Goal: Transaction & Acquisition: Obtain resource

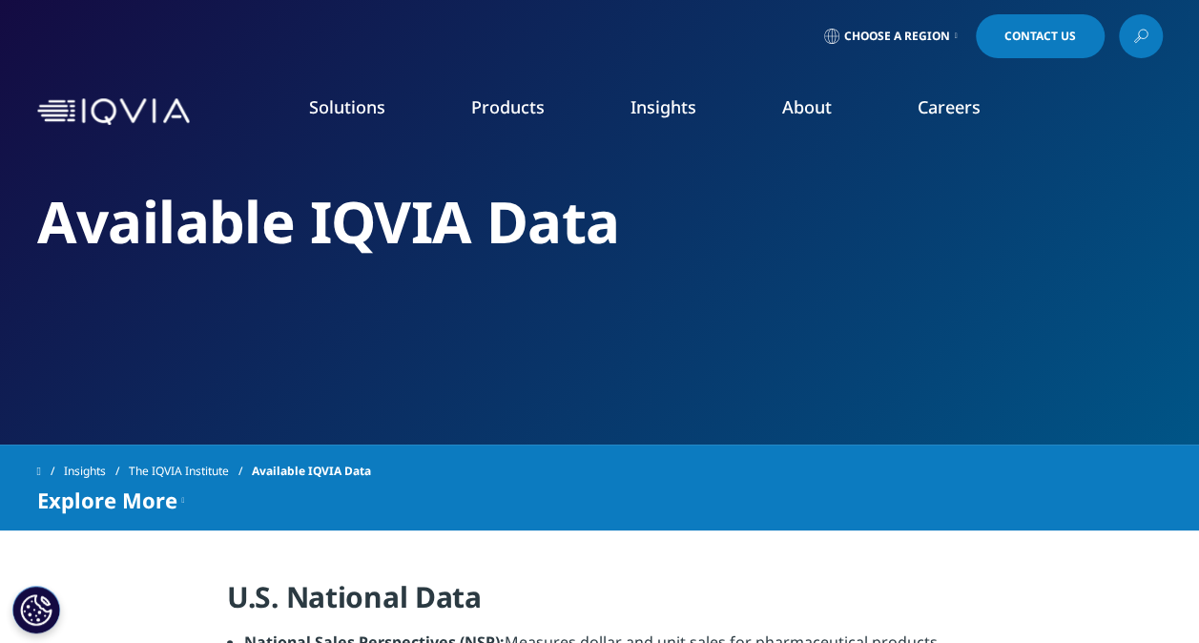
click at [345, 367] on link "SEE LATEST REPORTS" at bounding box center [400, 368] width 229 height 16
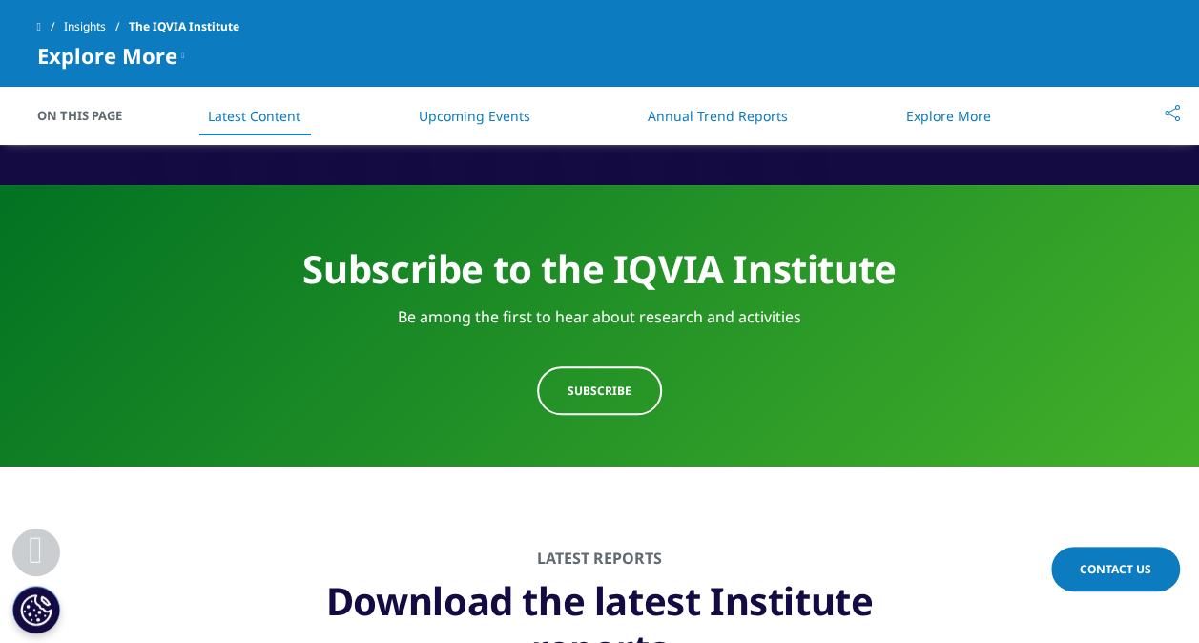
scroll to position [862, 0]
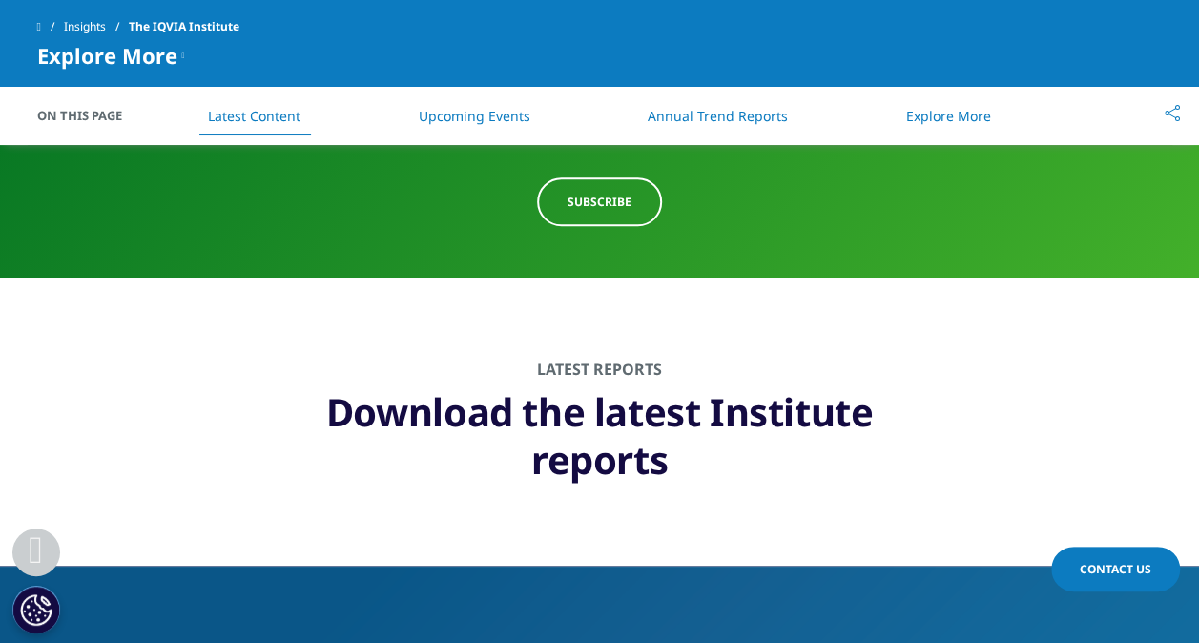
click at [696, 112] on link "Annual Trend Reports" at bounding box center [718, 116] width 140 height 18
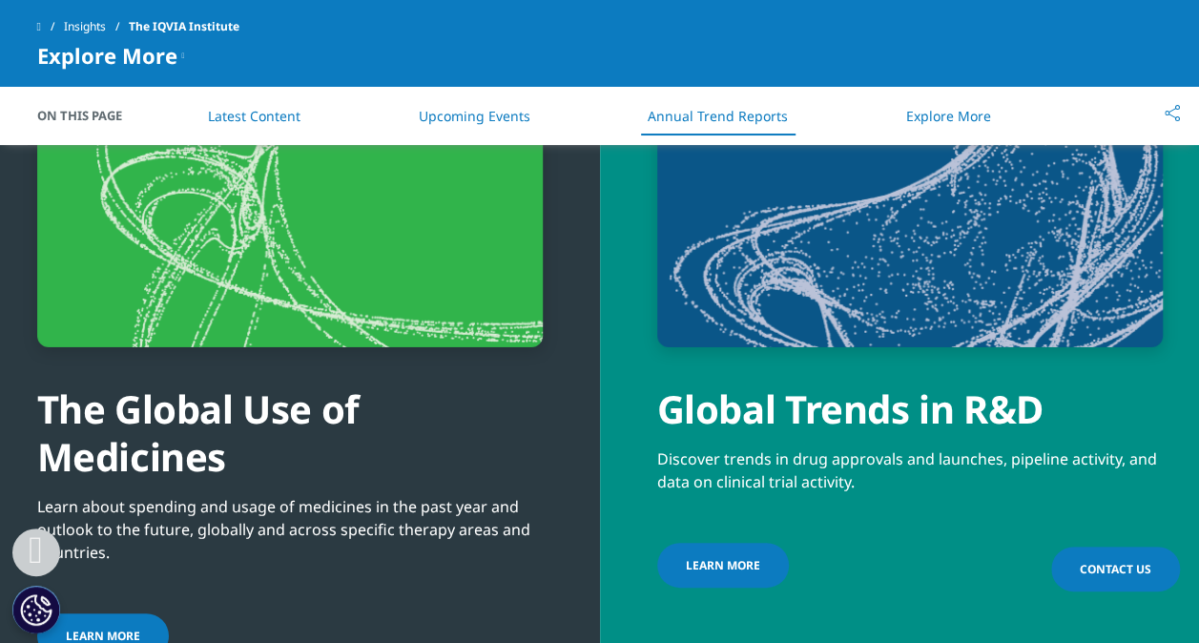
scroll to position [6959, 0]
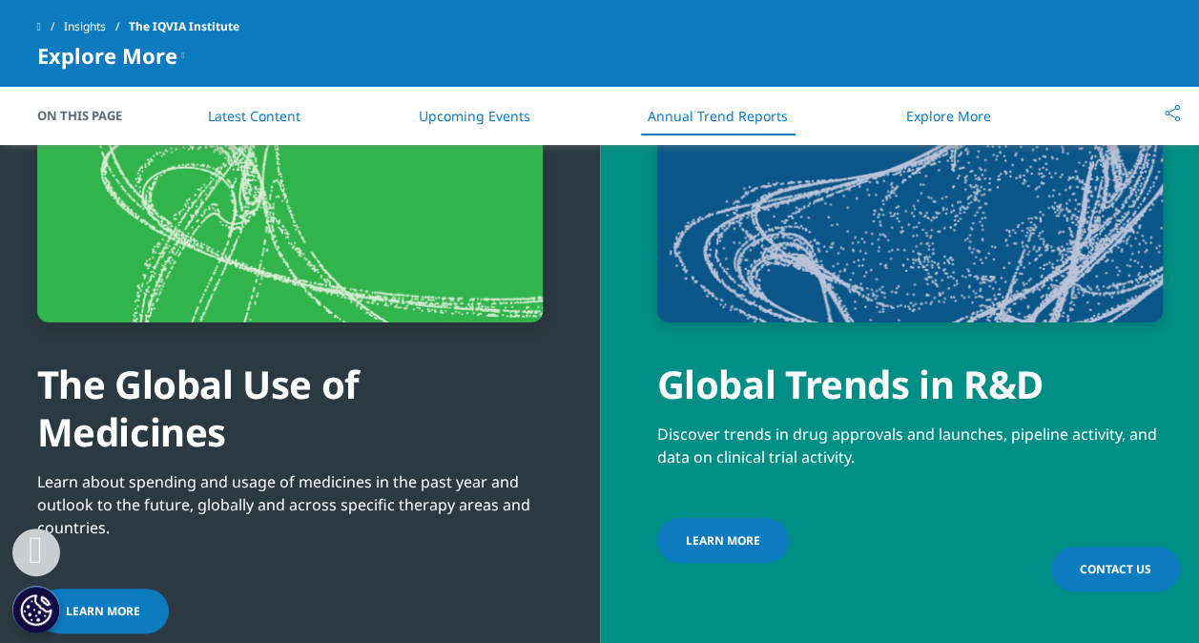
click at [99, 588] on link "LEARN MORE" at bounding box center [103, 610] width 132 height 45
click at [706, 518] on link "Learn more" at bounding box center [723, 540] width 132 height 45
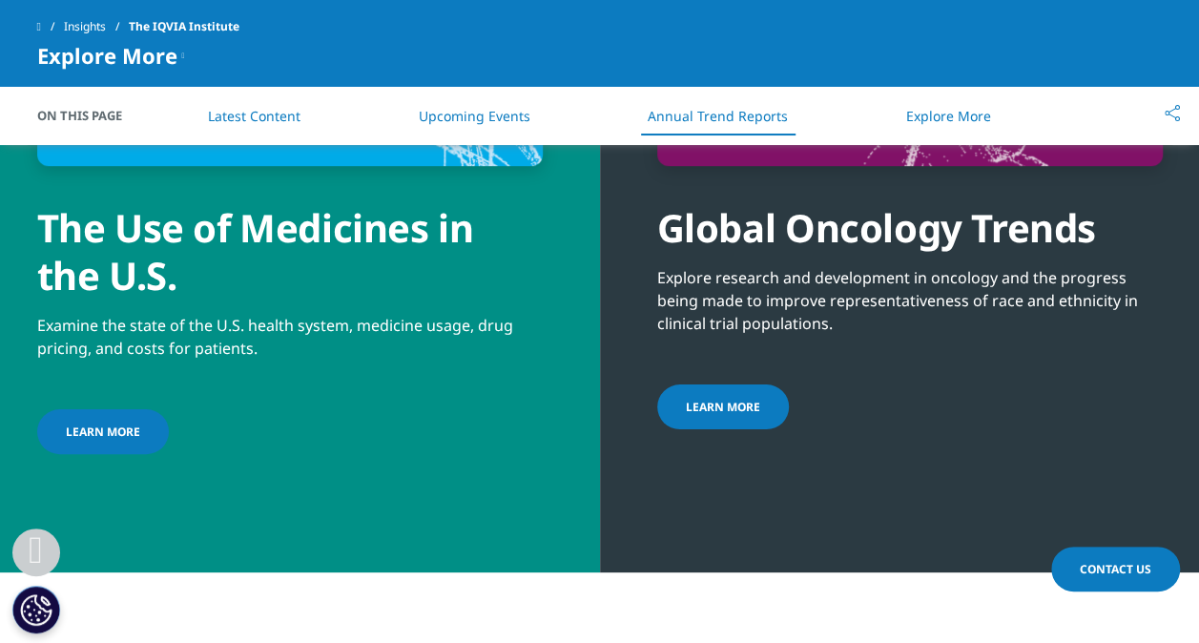
scroll to position [7837, 0]
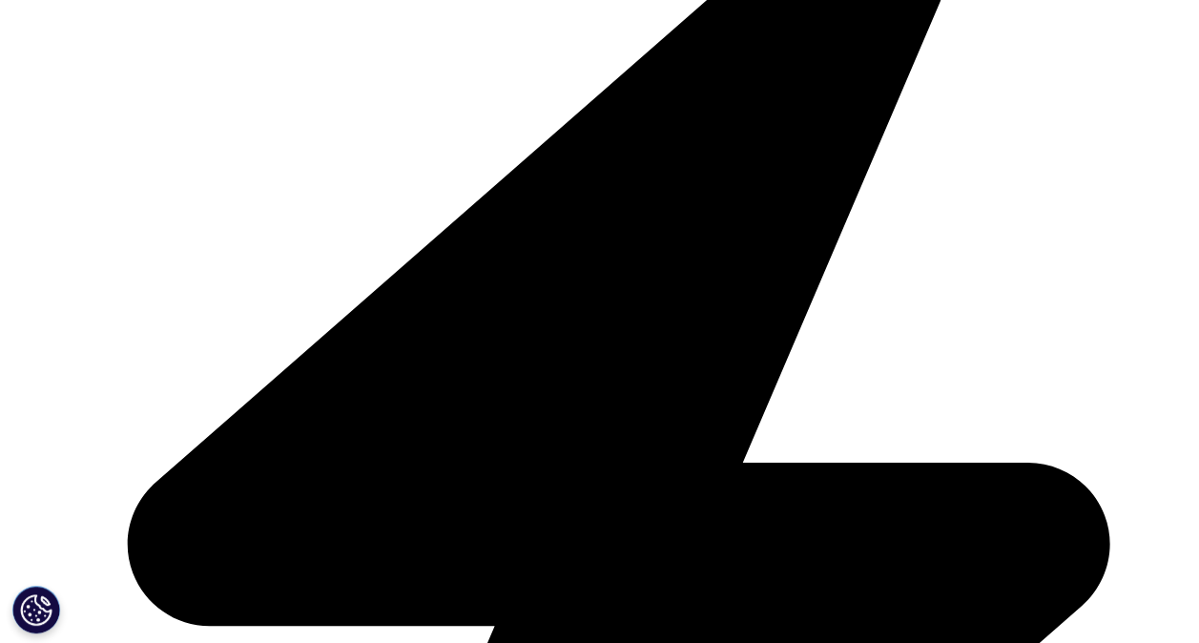
scroll to position [565, 0]
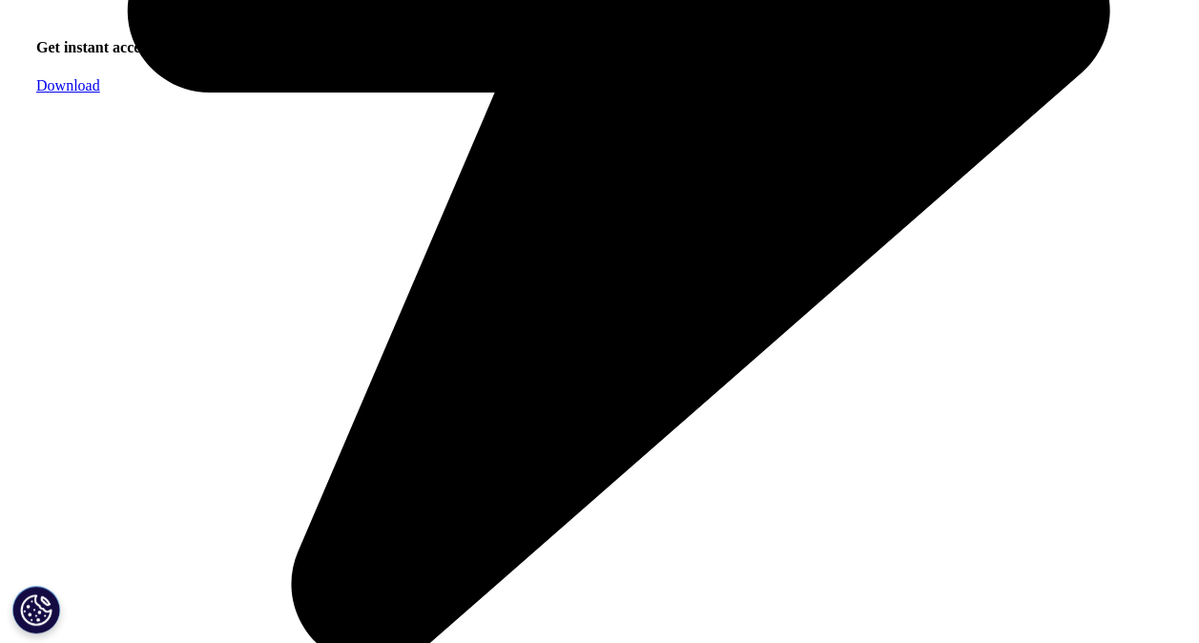
scroll to position [1126, 0]
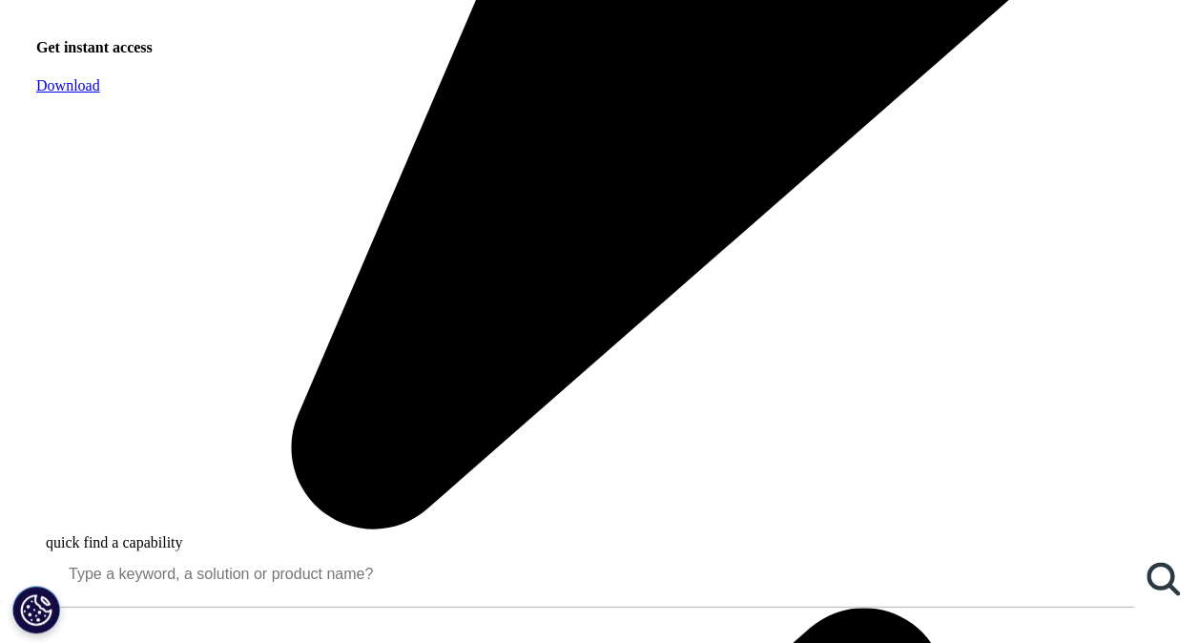
scroll to position [1238, 0]
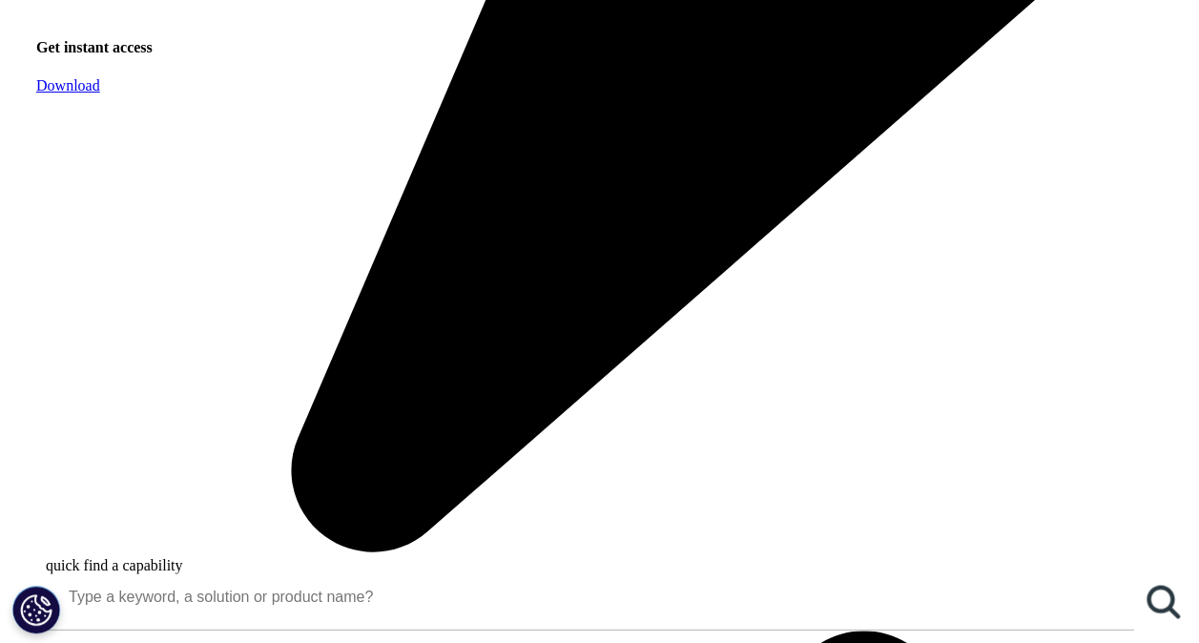
click at [100, 93] on span "Download" at bounding box center [68, 85] width 64 height 16
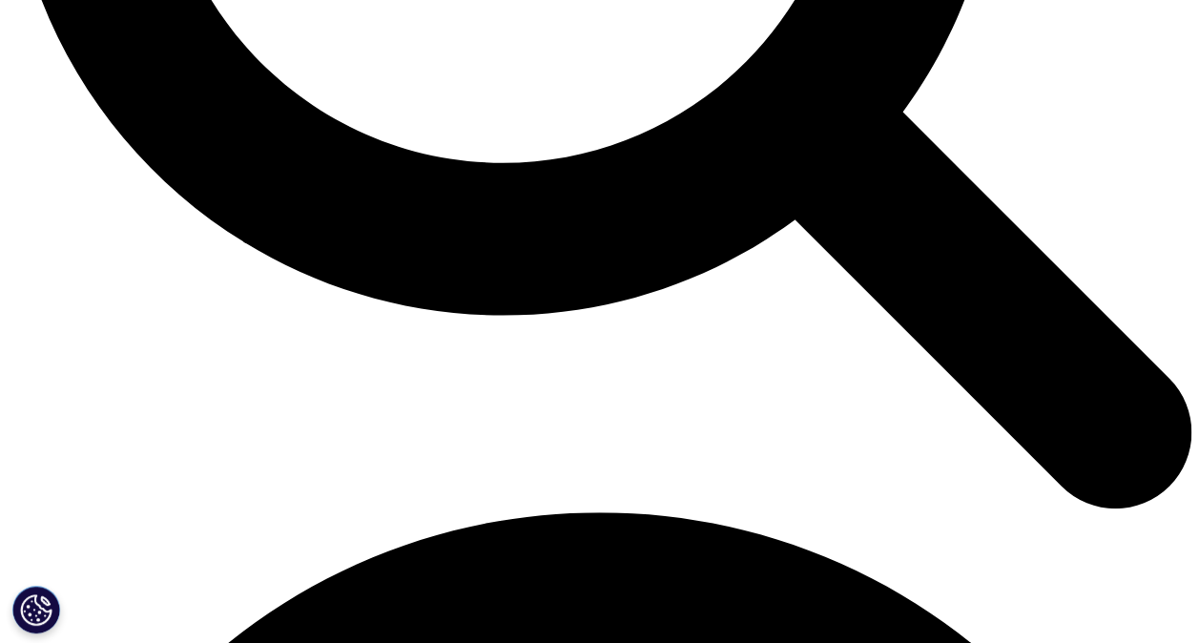
scroll to position [1886, 0]
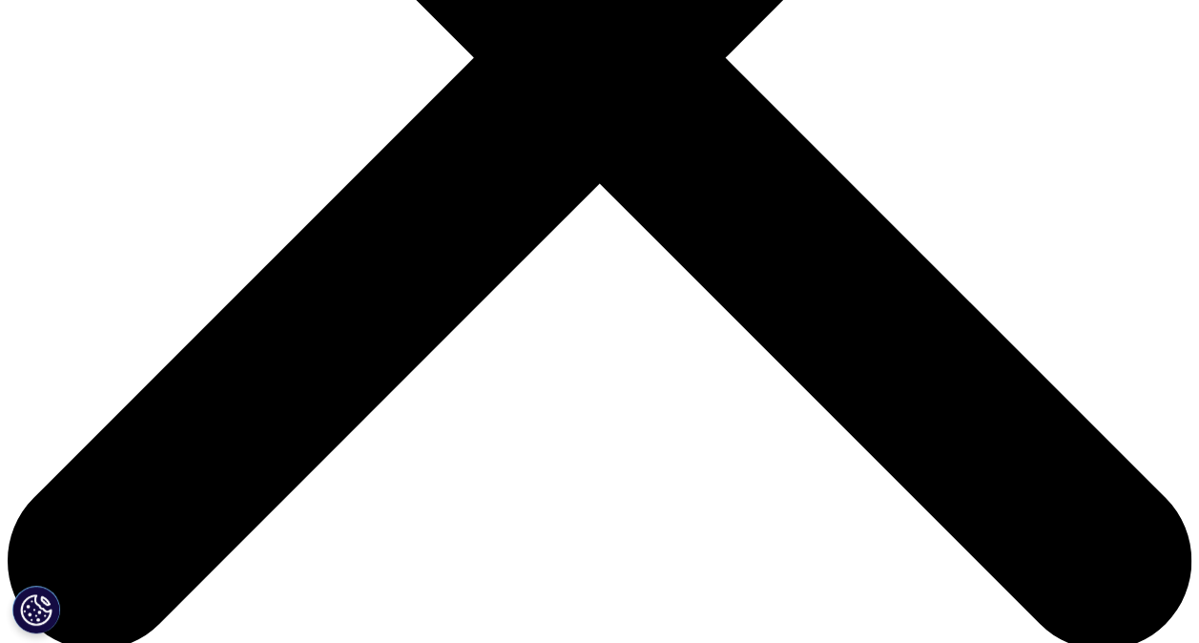
scroll to position [1123, 0]
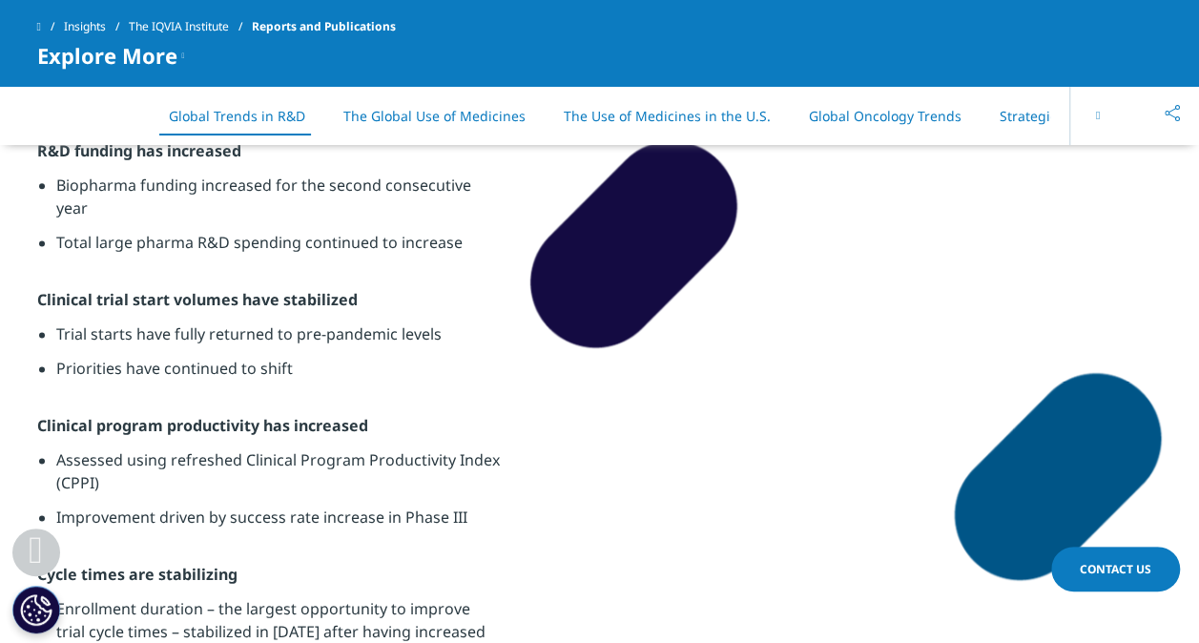
click at [1099, 117] on icon at bounding box center [1098, 115] width 4 height 11
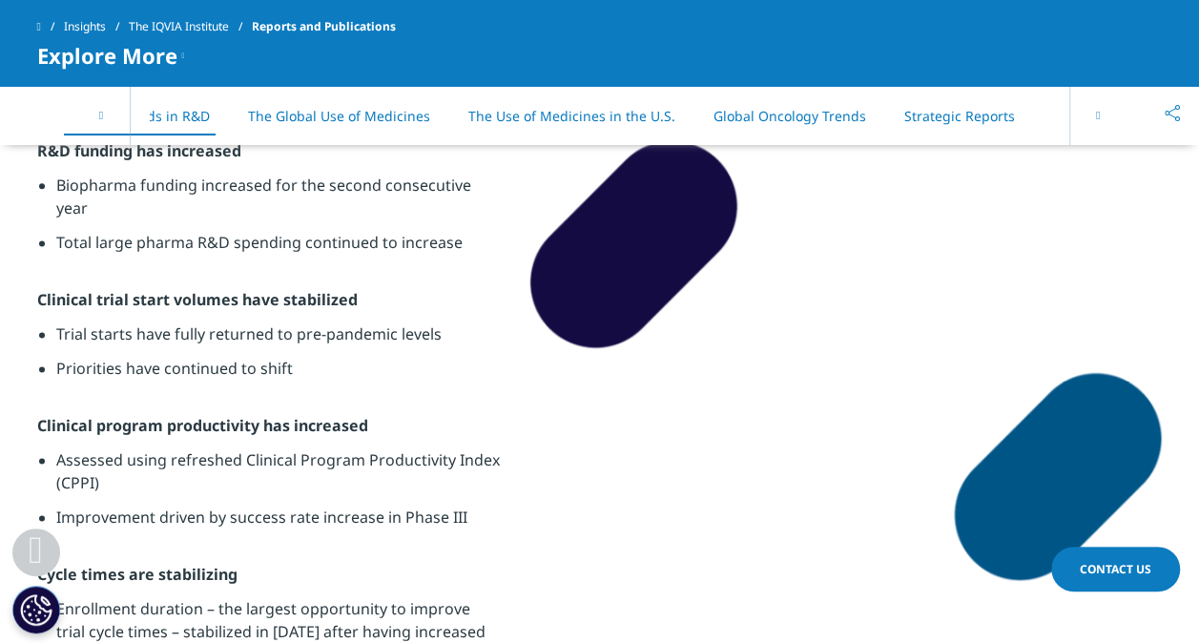
click at [1099, 117] on icon at bounding box center [1098, 115] width 4 height 11
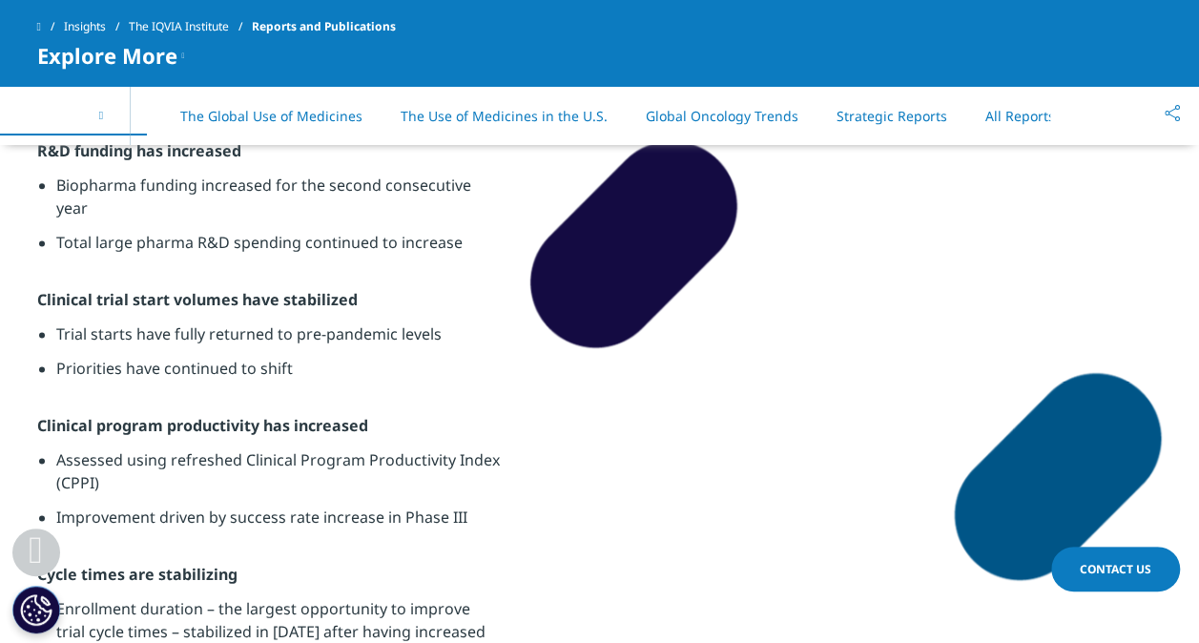
click at [1099, 117] on div "On This Page Global Trends in R&D The Global Use of Medicines The Use of Medici…" at bounding box center [599, 115] width 1125 height 59
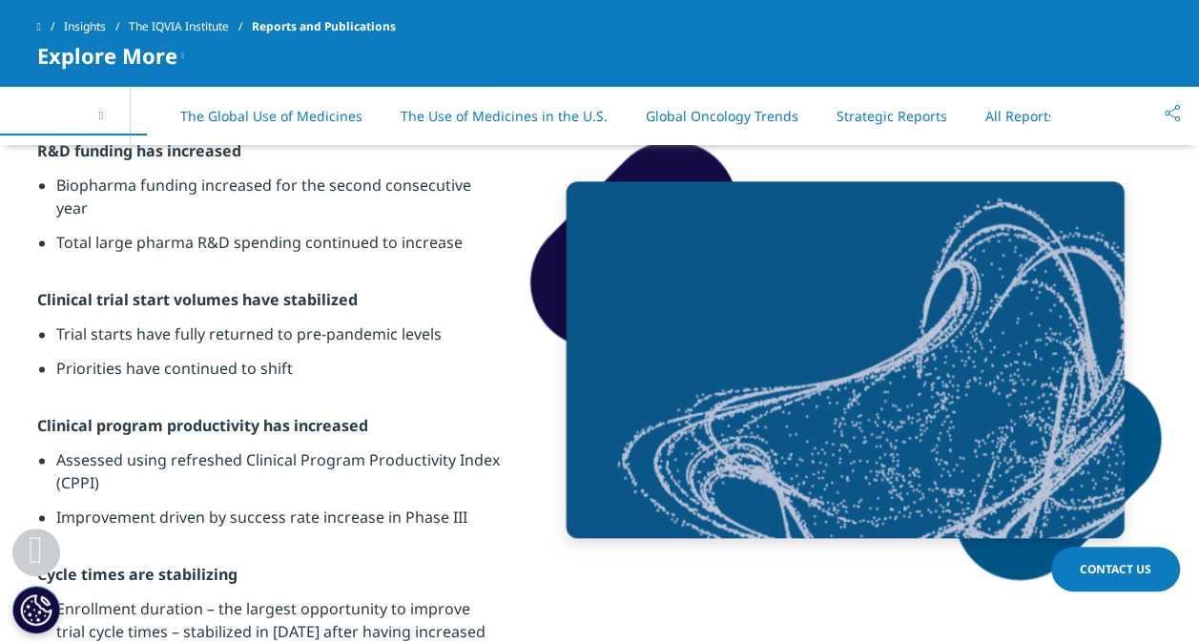
click at [990, 113] on link "All Reports" at bounding box center [1020, 116] width 70 height 18
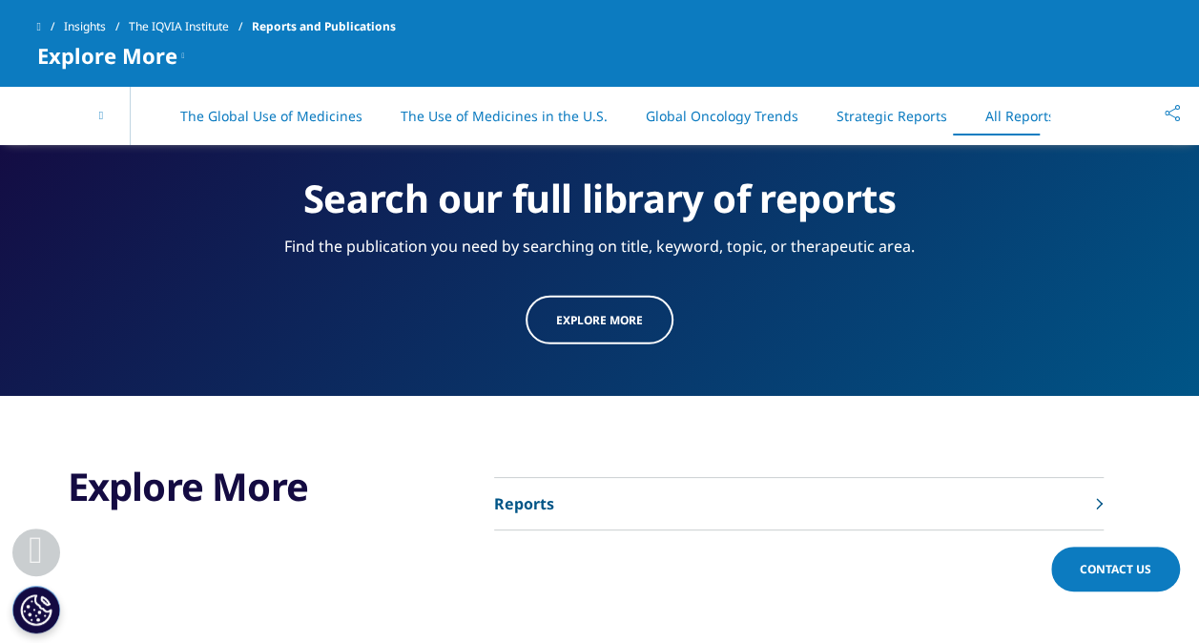
scroll to position [9903, 0]
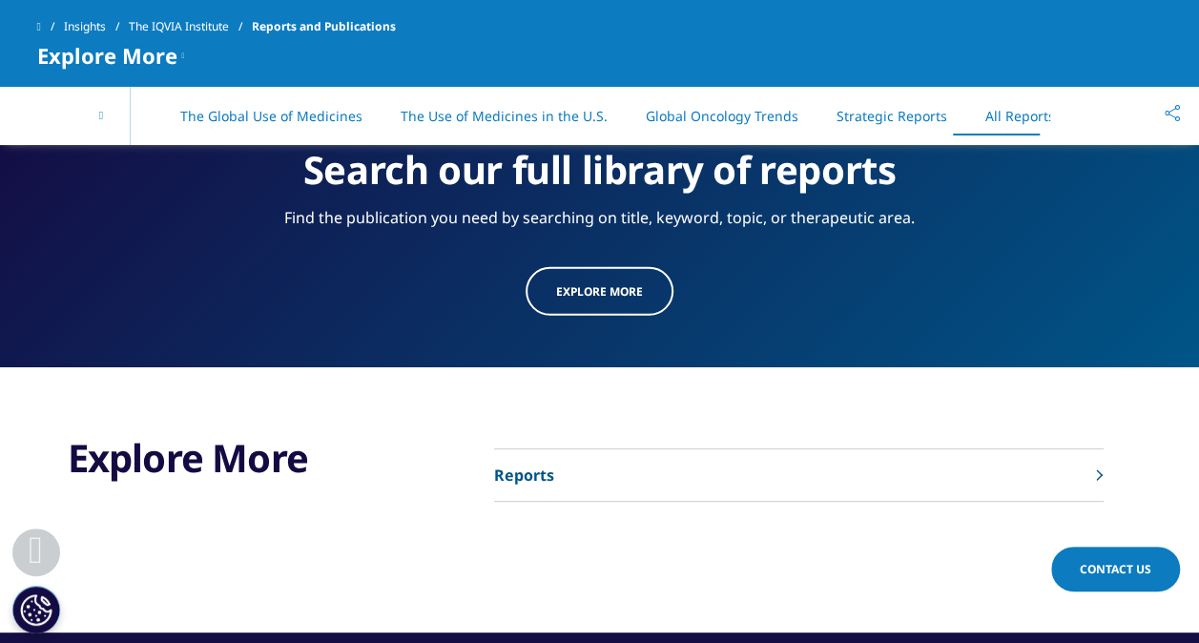
click at [526, 463] on p "Reports" at bounding box center [524, 474] width 60 height 23
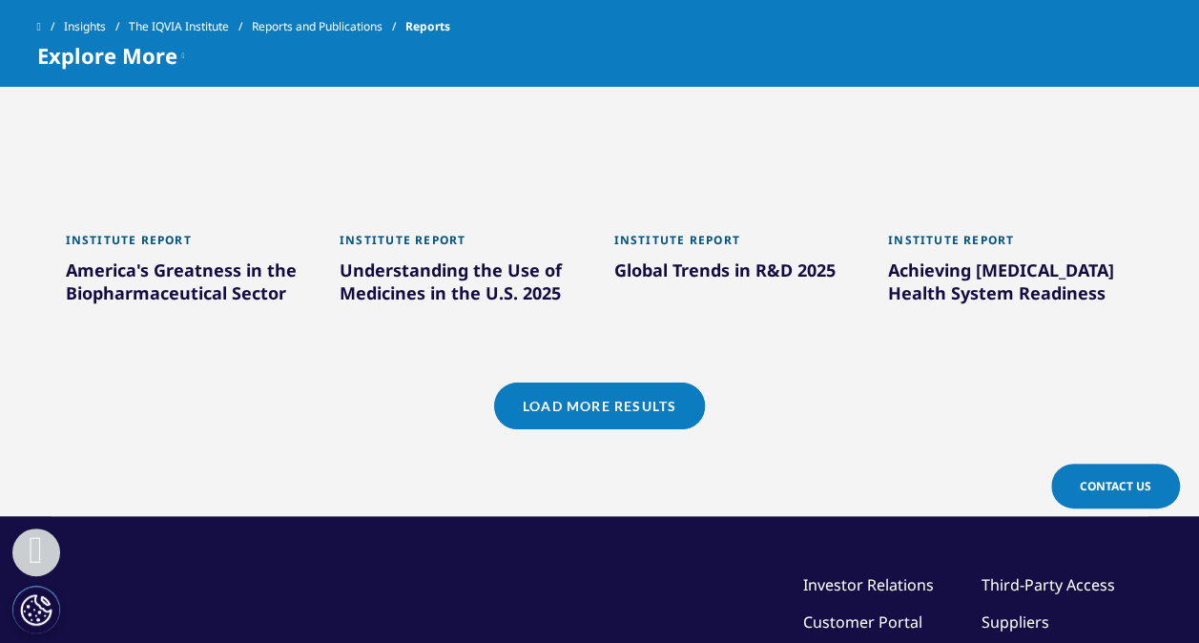
scroll to position [1866, 0]
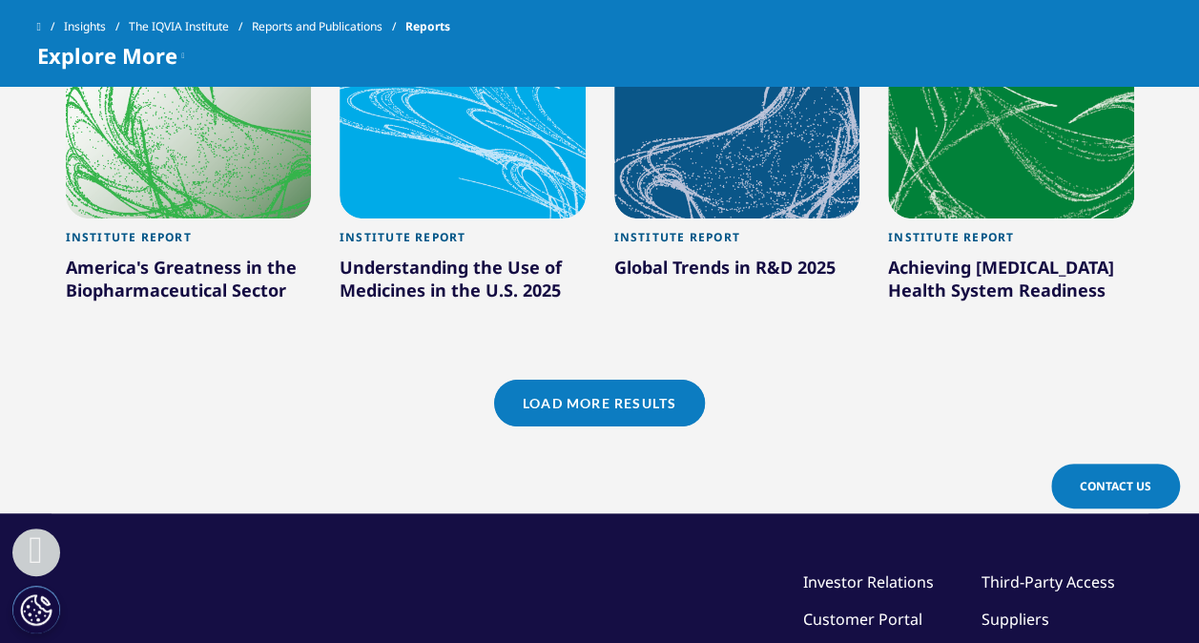
click at [655, 401] on link "Load More Results" at bounding box center [599, 403] width 211 height 47
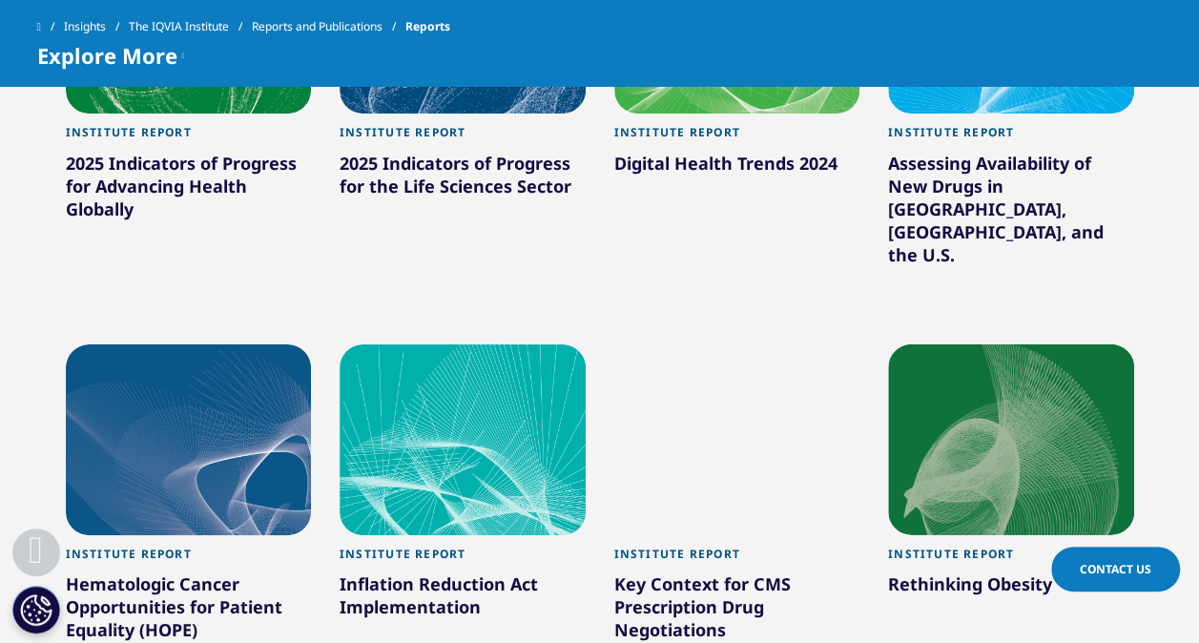
scroll to position [2712, 0]
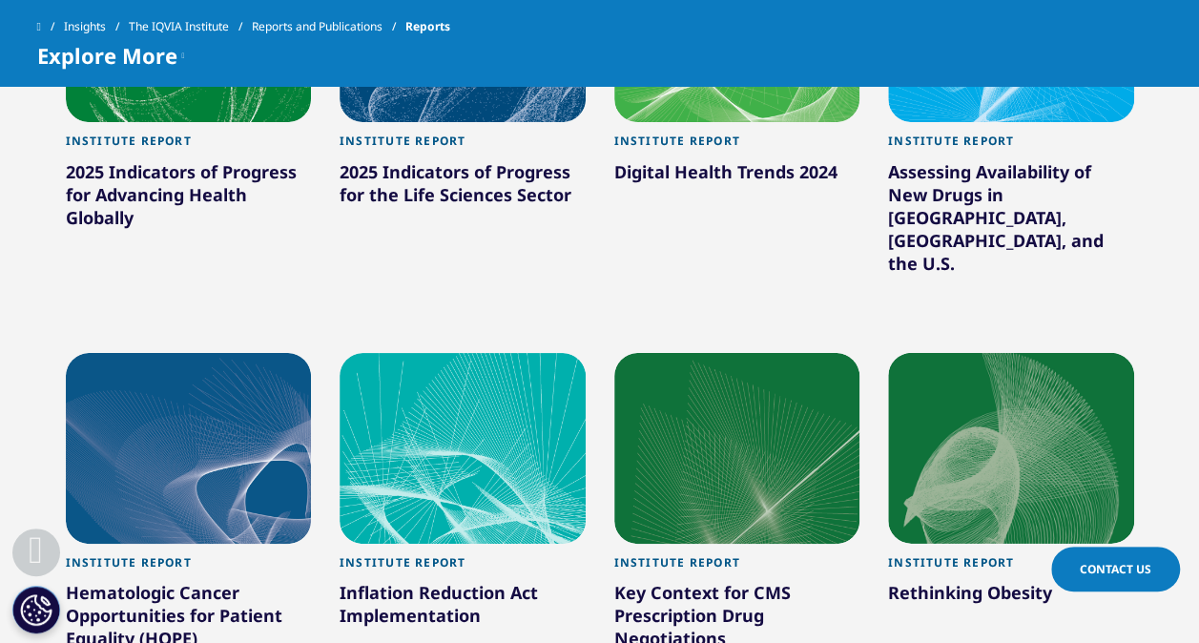
click at [968, 208] on div "Assessing Availability of New Drugs in [GEOGRAPHIC_DATA], [GEOGRAPHIC_DATA], an…" at bounding box center [1011, 221] width 246 height 122
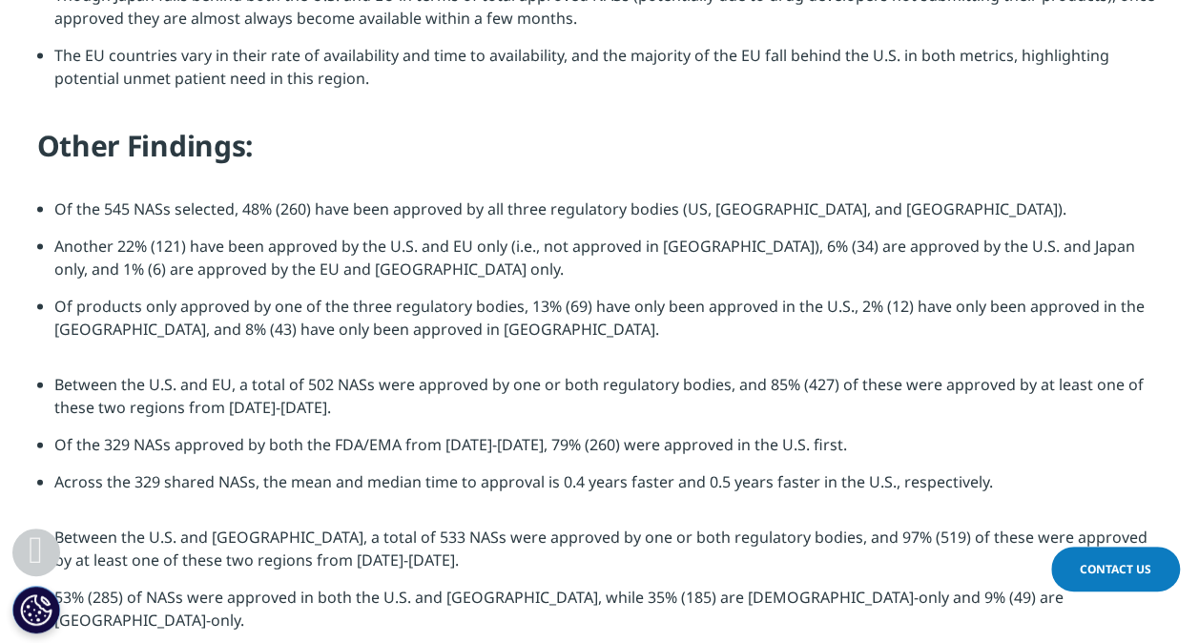
scroll to position [1365, 0]
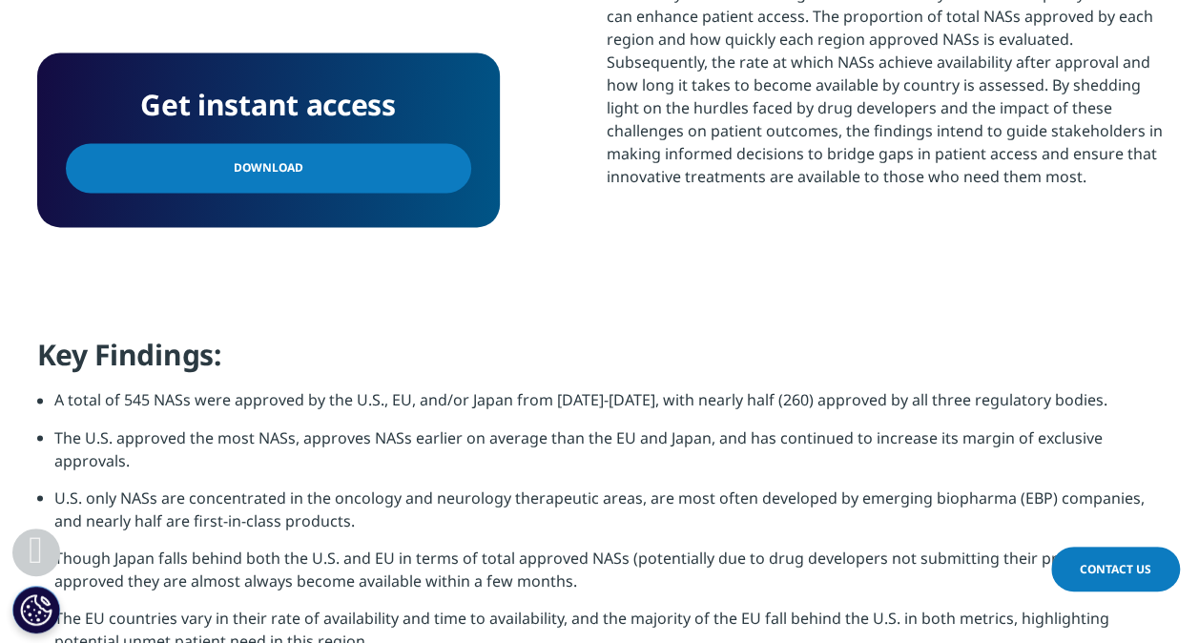
click at [370, 143] on link "Download" at bounding box center [268, 168] width 405 height 50
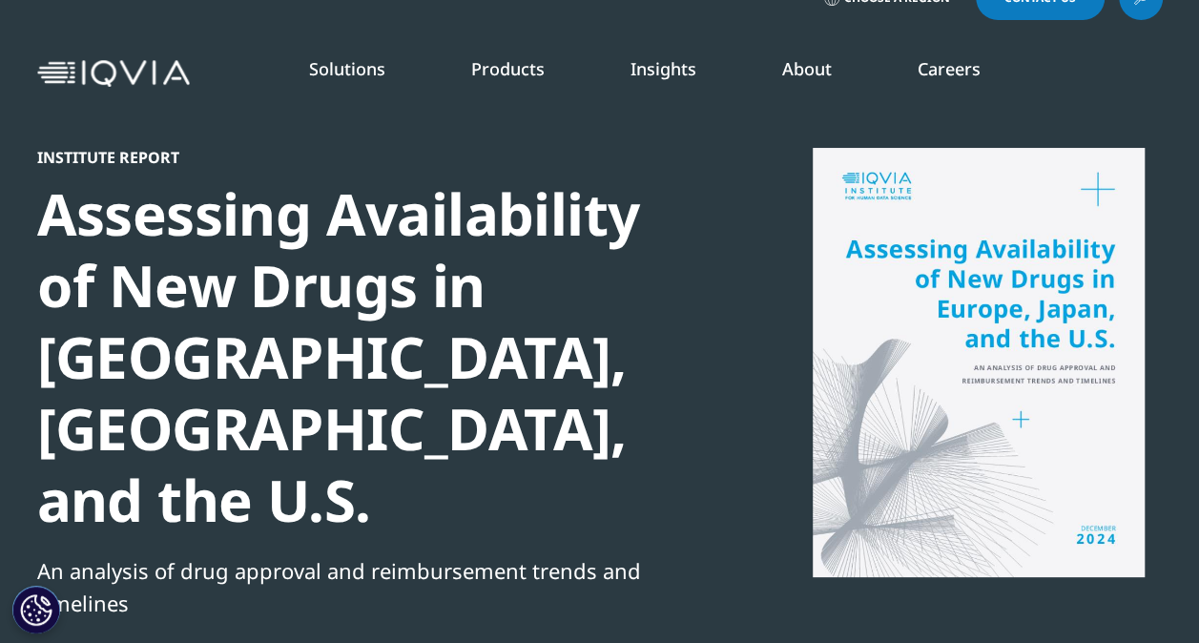
scroll to position [0, 0]
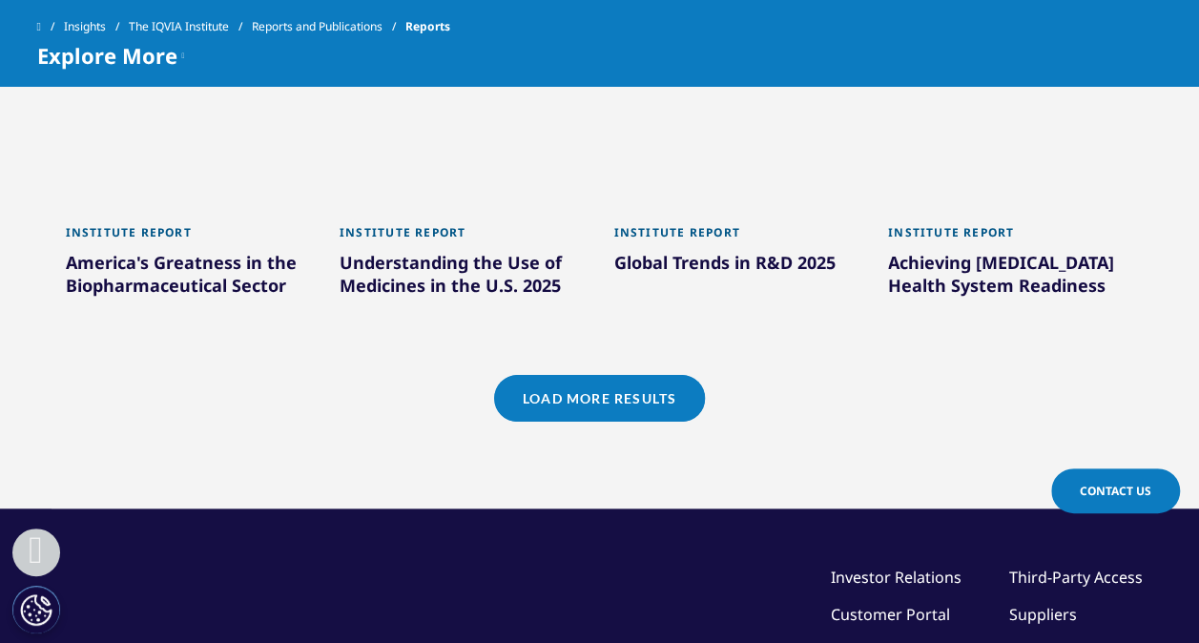
scroll to position [1840, 0]
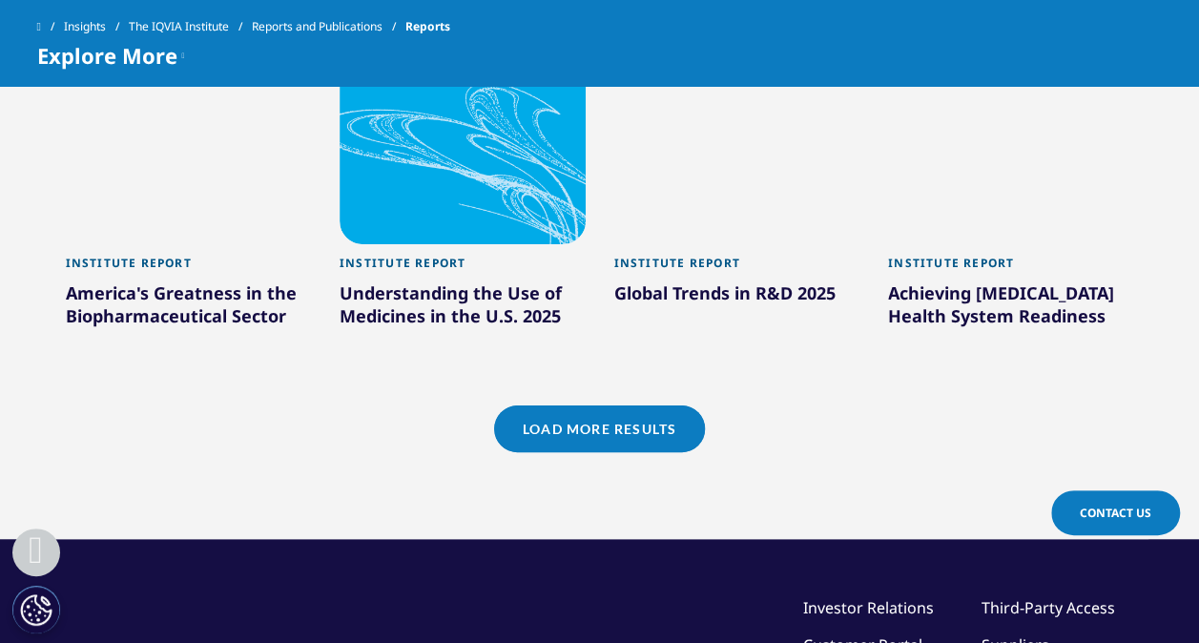
click at [599, 434] on link "Load More Results" at bounding box center [599, 428] width 211 height 47
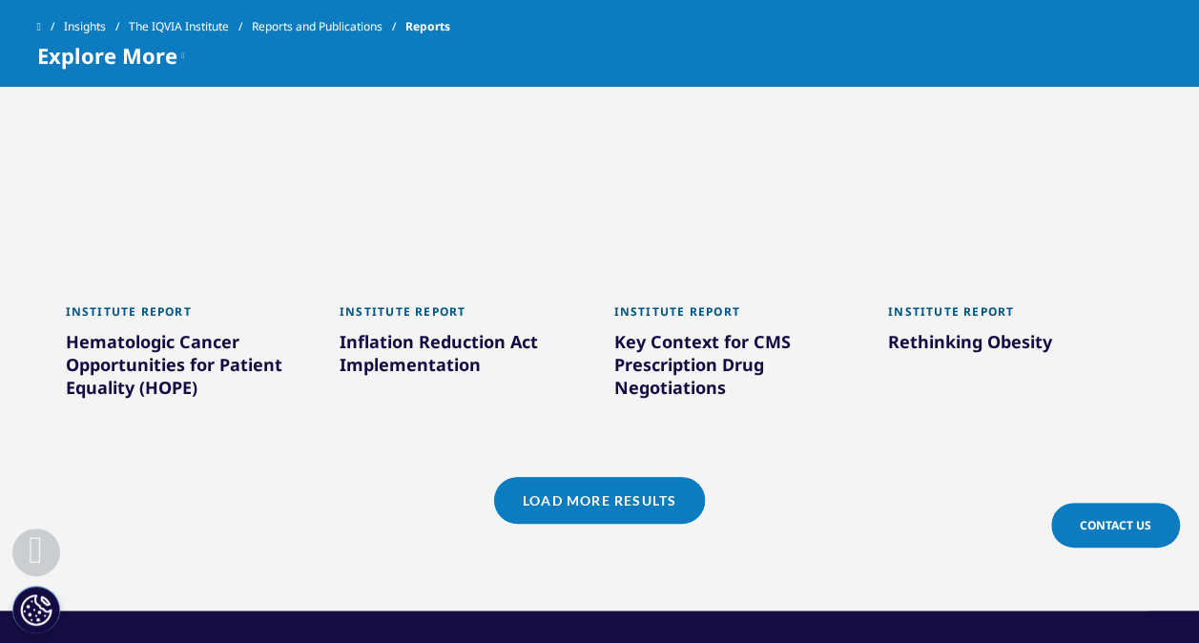
scroll to position [2975, 0]
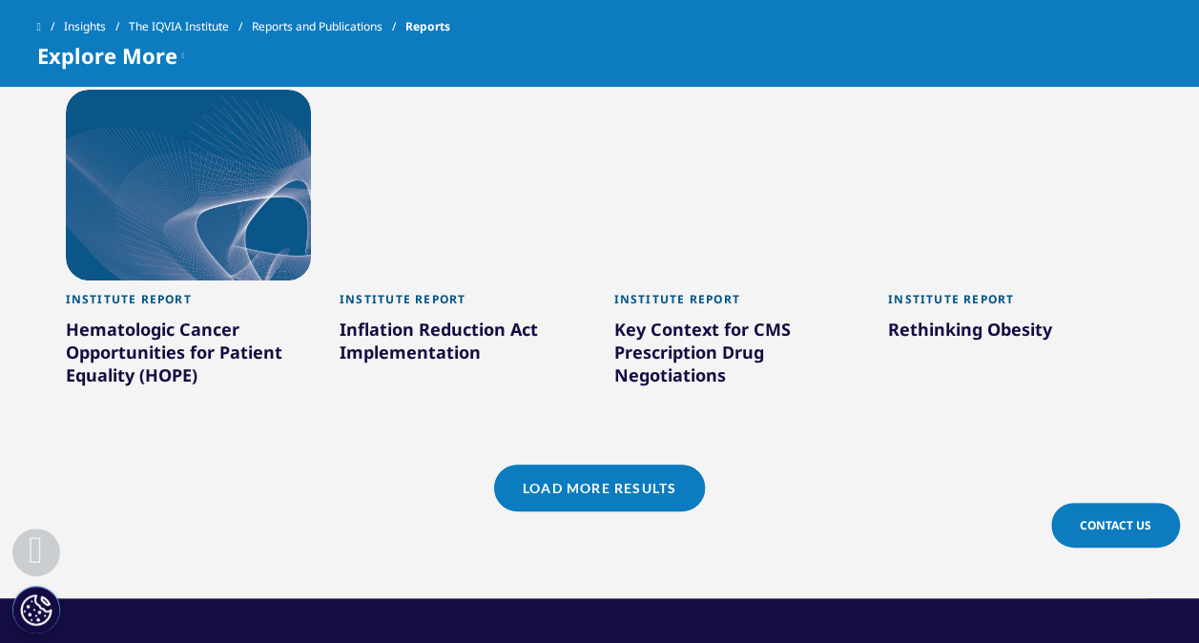
click at [617, 464] on link "Load More Results" at bounding box center [599, 487] width 211 height 47
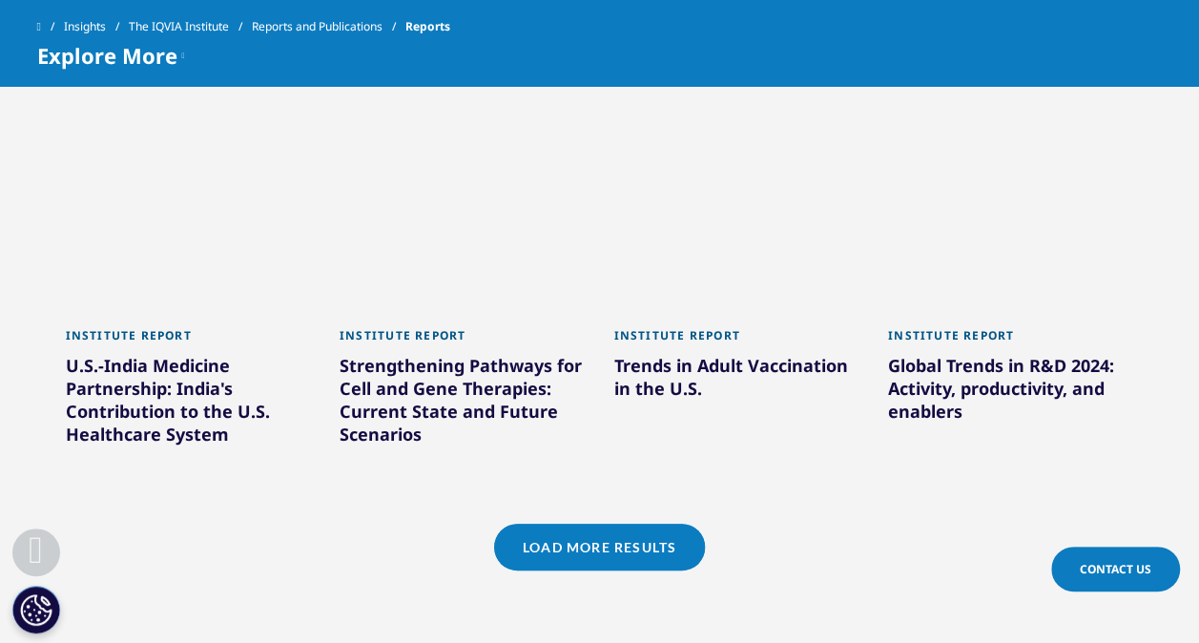
scroll to position [4116, 0]
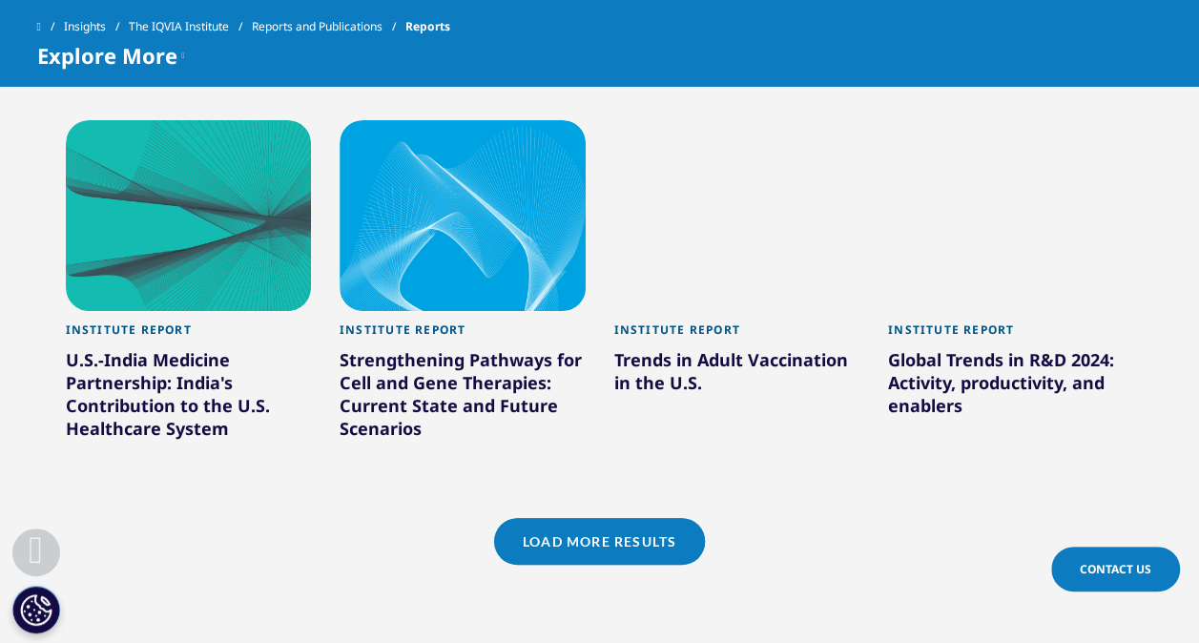
click at [589, 518] on link "Load More Results" at bounding box center [599, 541] width 211 height 47
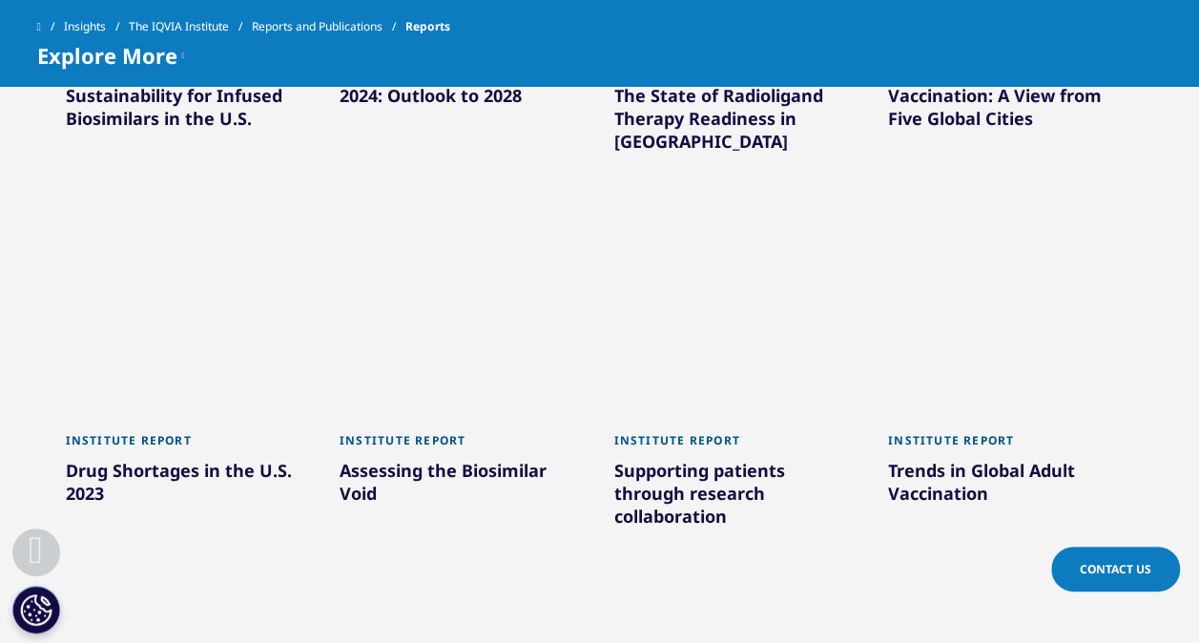
scroll to position [4841, 0]
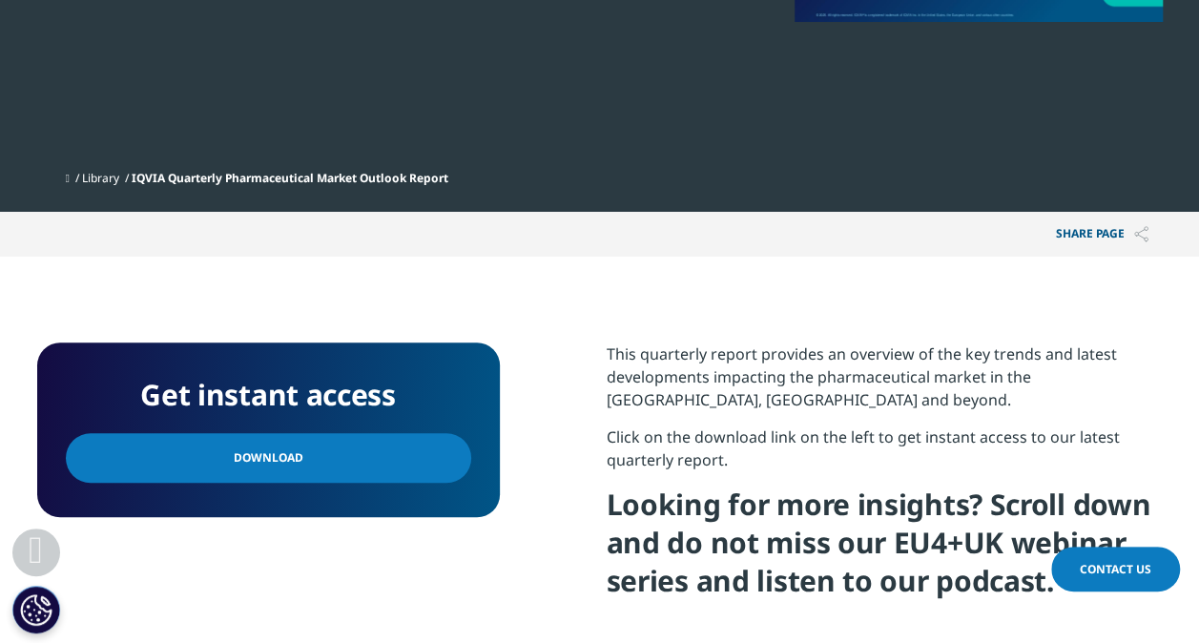
scroll to position [562, 0]
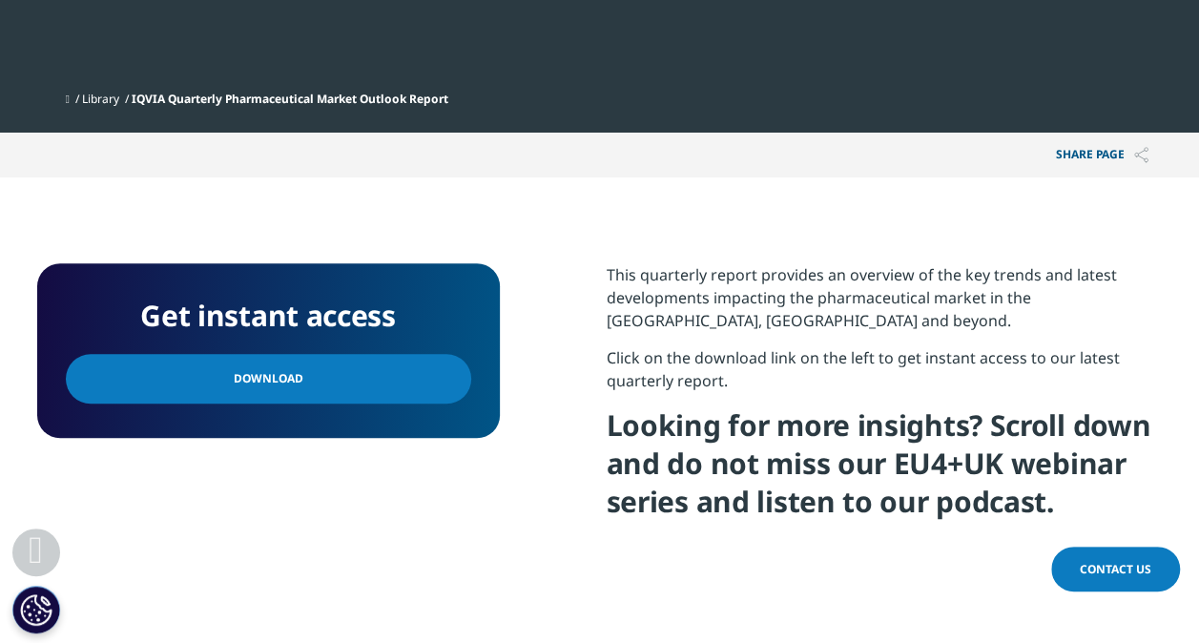
click at [360, 395] on link "Download" at bounding box center [268, 379] width 405 height 50
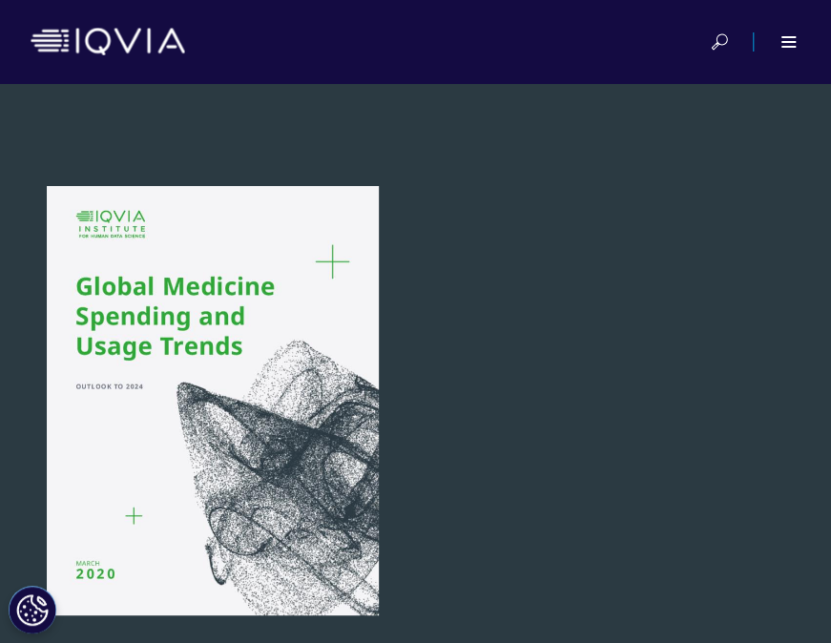
scroll to position [1404, 772]
click at [265, 302] on div at bounding box center [213, 400] width 368 height 429
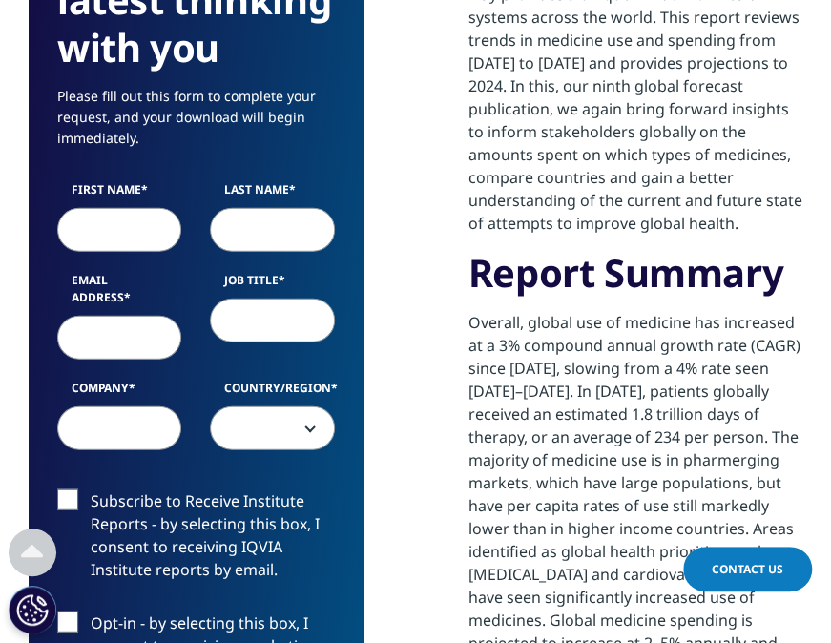
scroll to position [1404, 0]
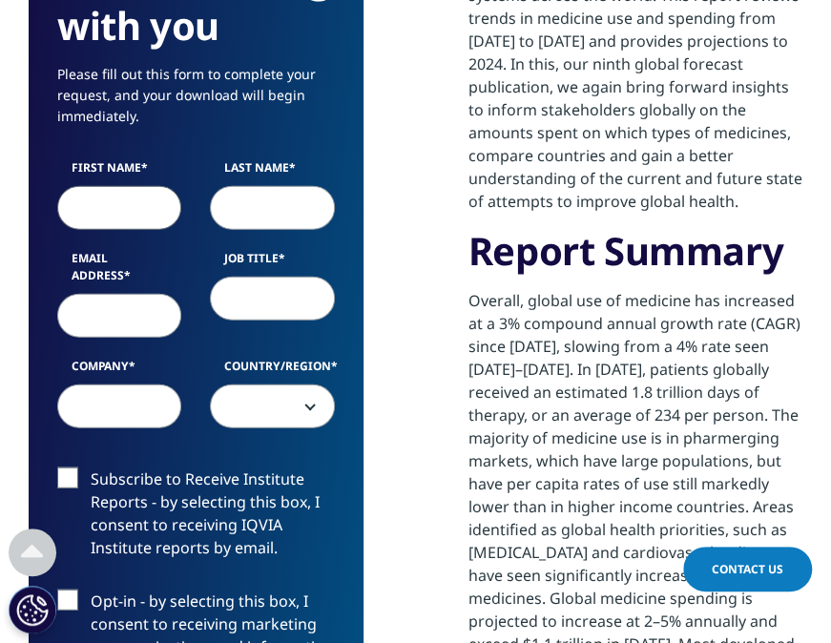
click at [133, 207] on input "First Name" at bounding box center [119, 208] width 124 height 44
type input "[PERSON_NAME]"
type input "Fustier"
click at [93, 308] on input "Email Address" at bounding box center [119, 316] width 124 height 44
type input "[PERSON_NAME][EMAIL_ADDRESS][DOMAIN_NAME]"
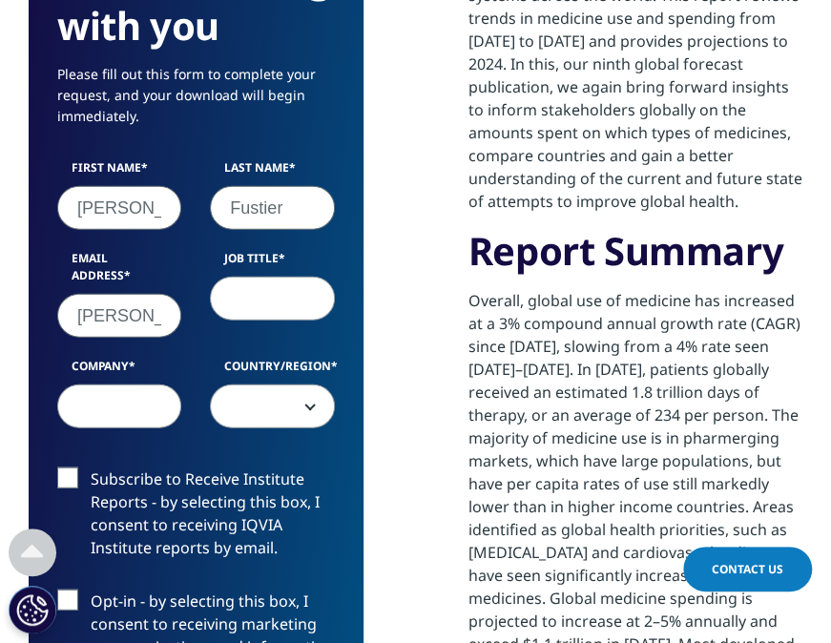
type input "AP"
type input "RBB Economics"
select select "France"
click at [269, 291] on input "AP" at bounding box center [272, 299] width 124 height 44
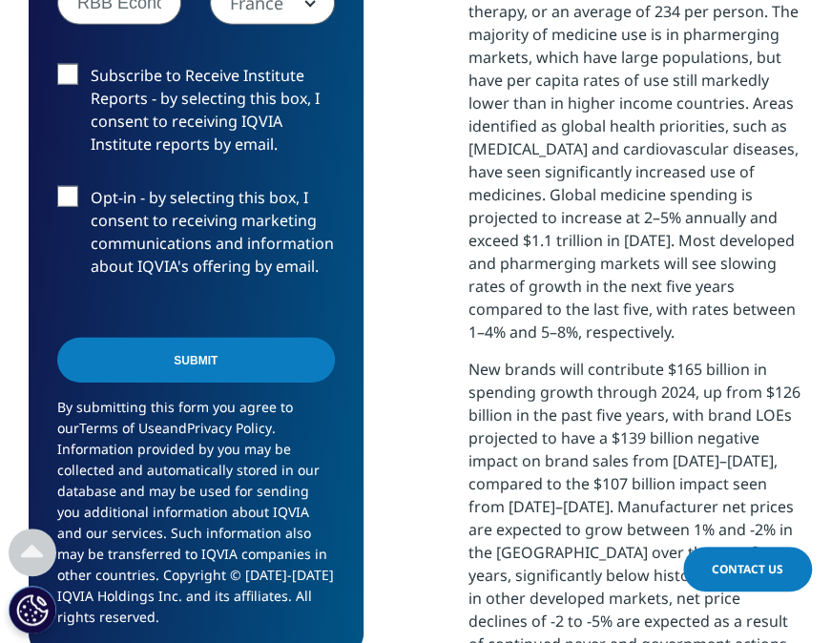
scroll to position [1836, 0]
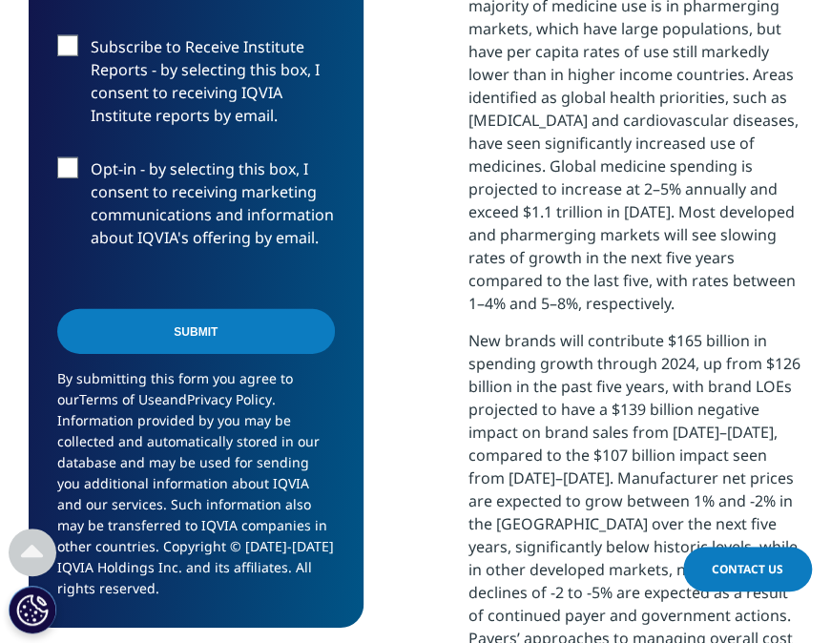
click at [208, 321] on input "Submit" at bounding box center [196, 331] width 278 height 45
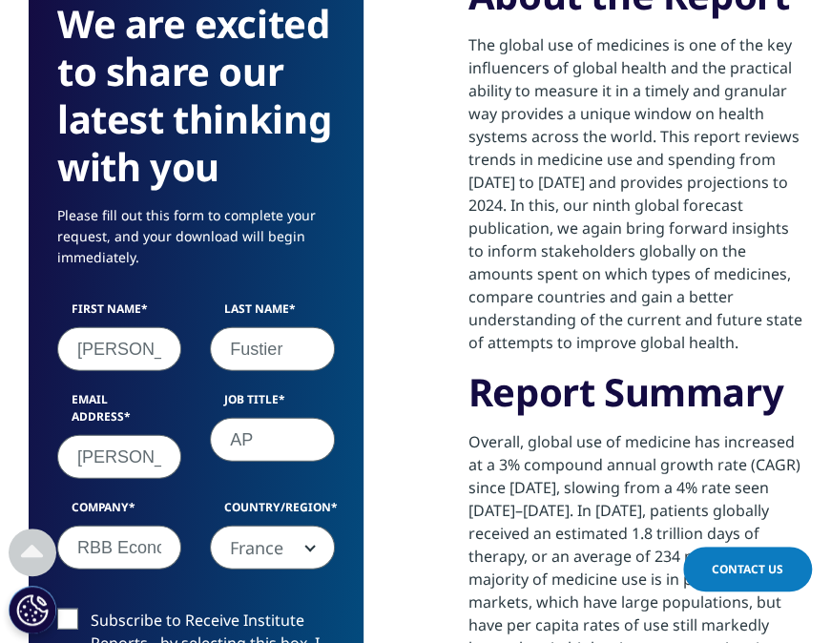
scroll to position [161, 334]
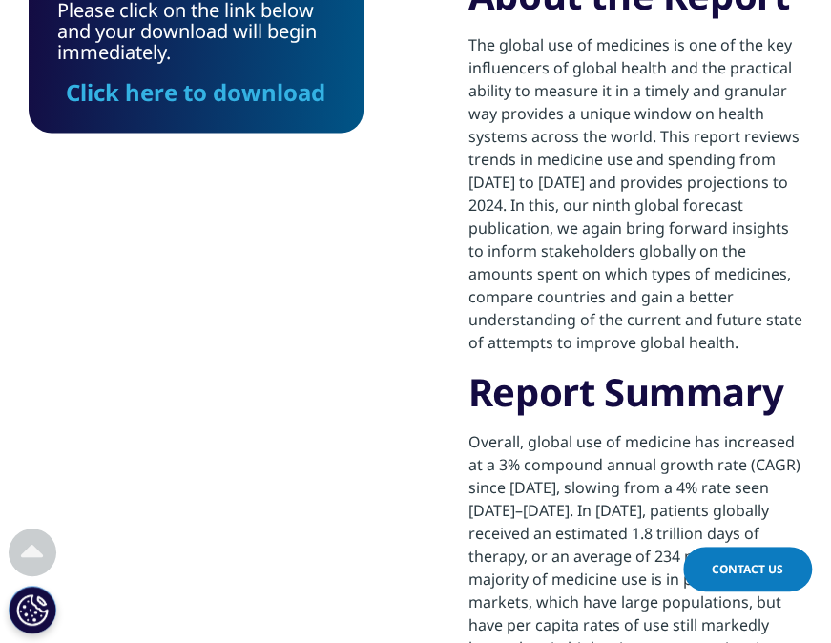
click at [278, 101] on link "Click here to download" at bounding box center [195, 91] width 259 height 31
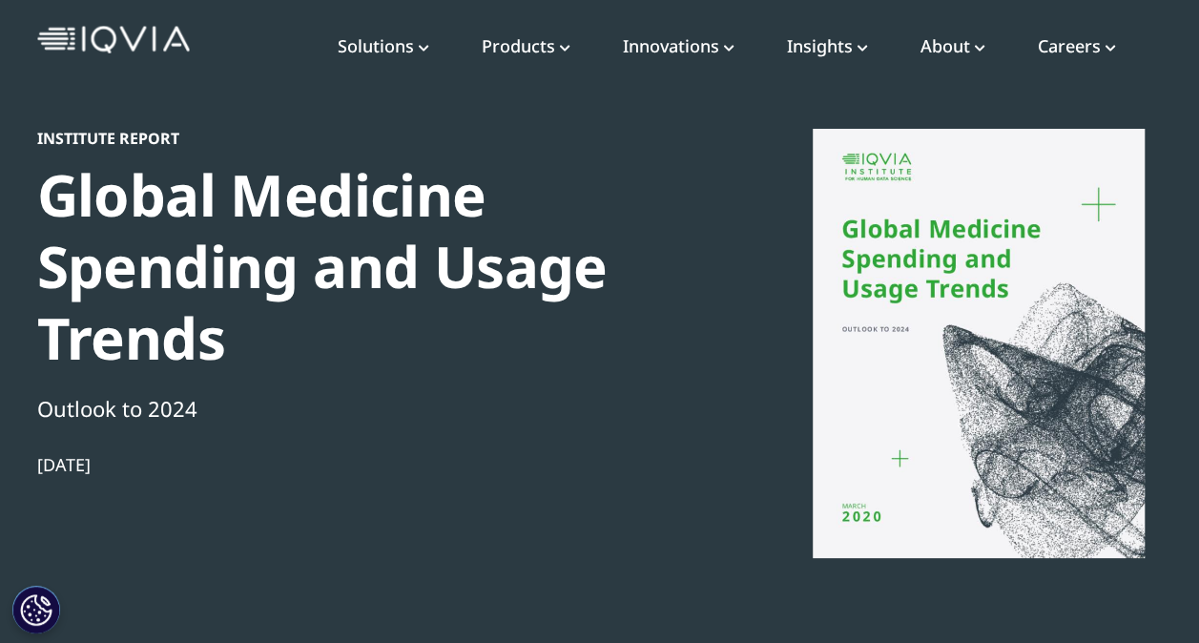
scroll to position [0, 0]
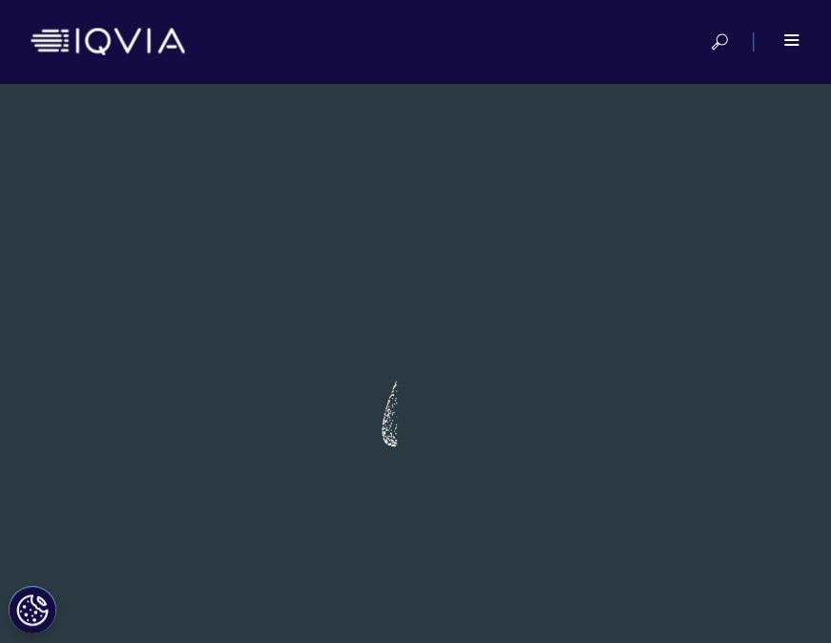
scroll to position [1404, 772]
